Goal: Task Accomplishment & Management: Manage account settings

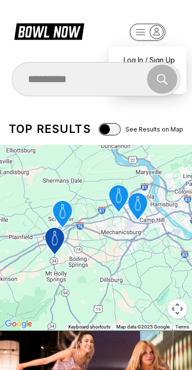
click at [164, 37] on rect "button" at bounding box center [147, 32] width 35 height 17
click at [169, 53] on div "Log In / Sign Up" at bounding box center [148, 59] width 68 height 17
select select "**"
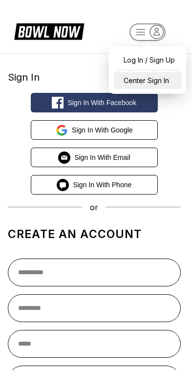
click at [158, 75] on div "Center Sign In" at bounding box center [148, 80] width 68 height 17
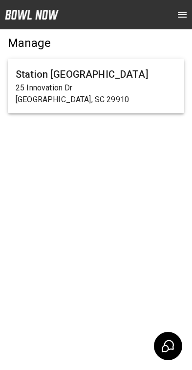
click at [151, 99] on p "[GEOGRAPHIC_DATA], SC 29910" at bounding box center [96, 100] width 161 height 12
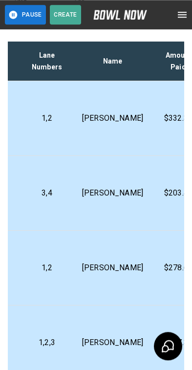
scroll to position [0, 262]
